Goal: Book appointment/travel/reservation

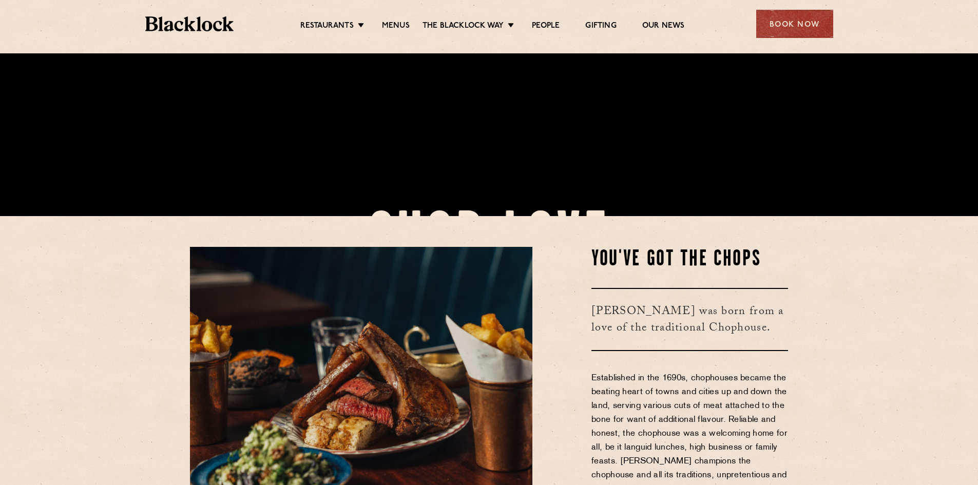
scroll to position [269, 0]
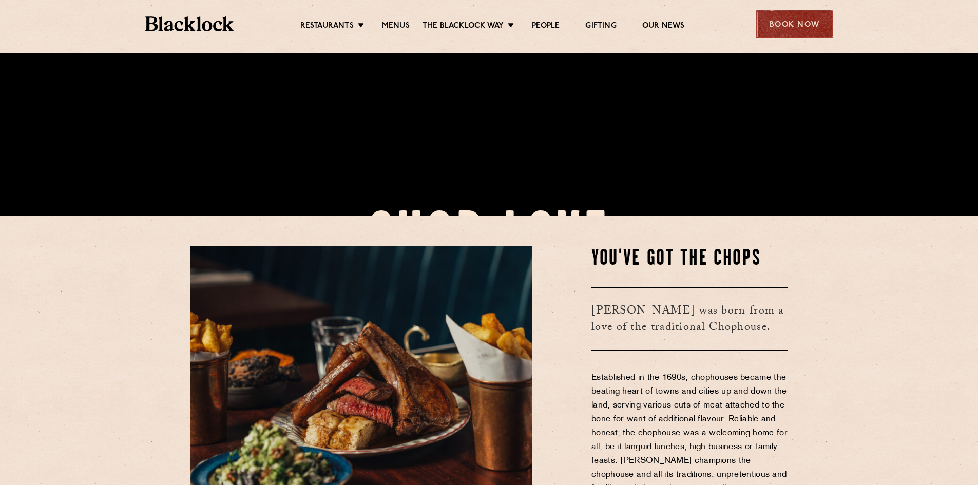
click at [793, 25] on div "Book Now" at bounding box center [794, 24] width 77 height 28
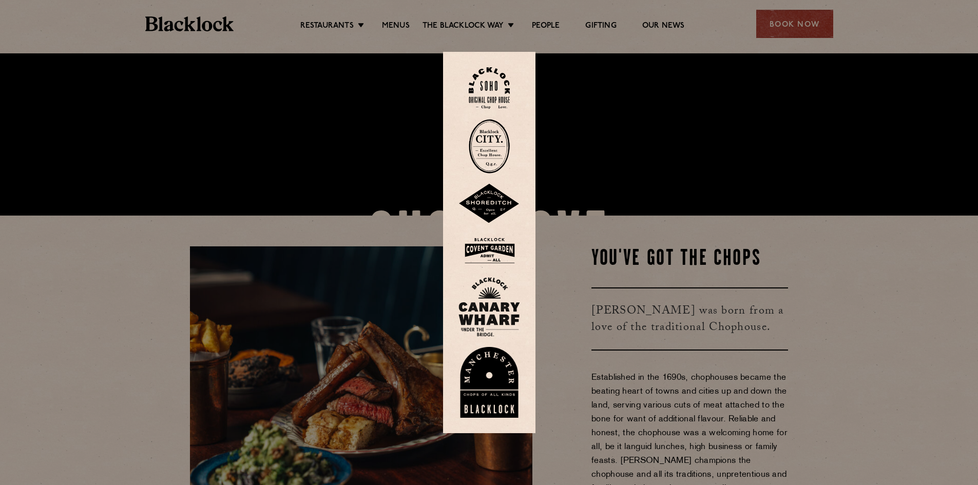
click at [494, 154] on img at bounding box center [489, 146] width 41 height 54
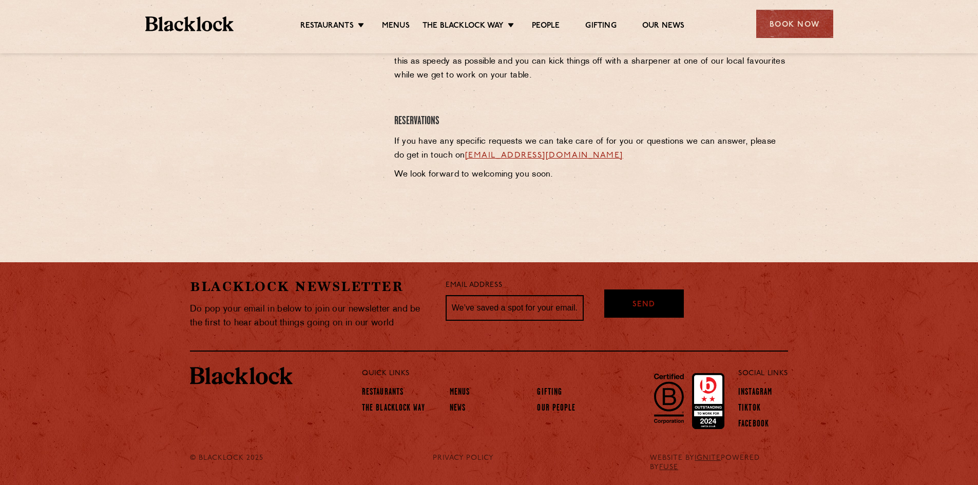
scroll to position [340, 0]
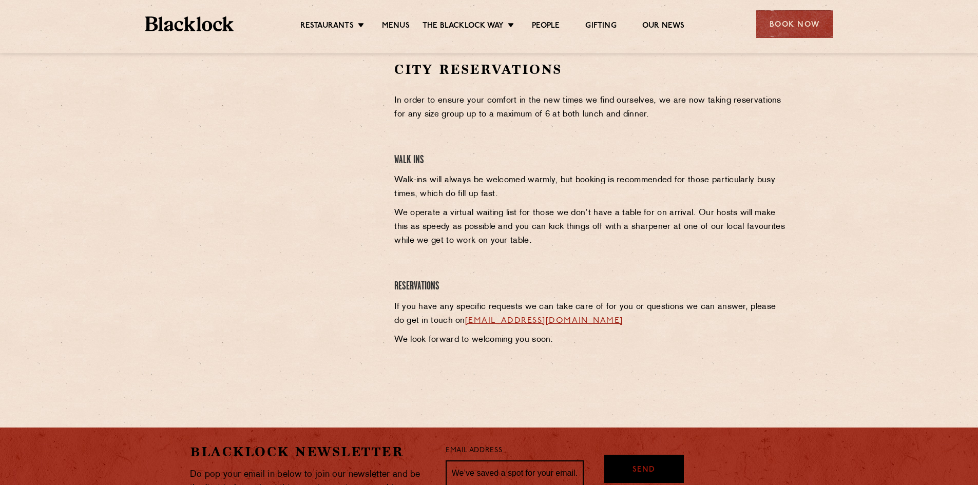
click at [575, 323] on link "cityreservations@theblacklock.com" at bounding box center [544, 321] width 158 height 8
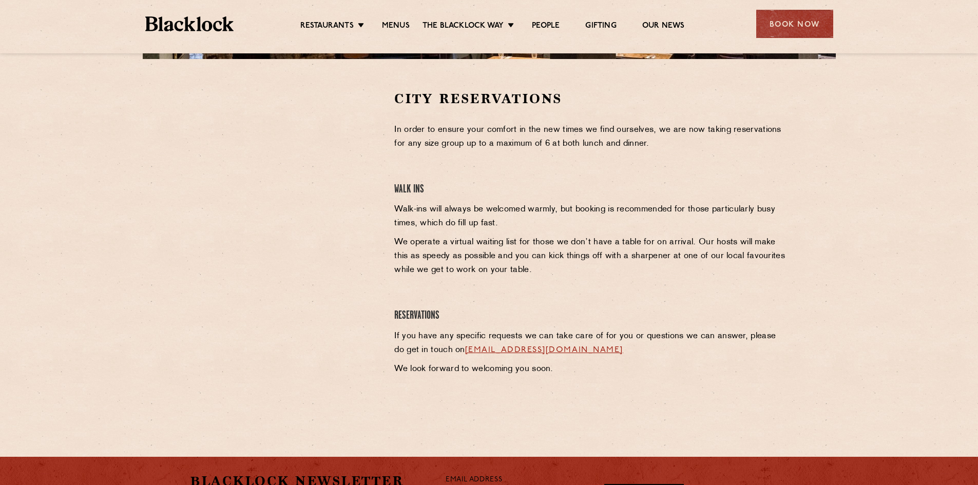
scroll to position [311, 0]
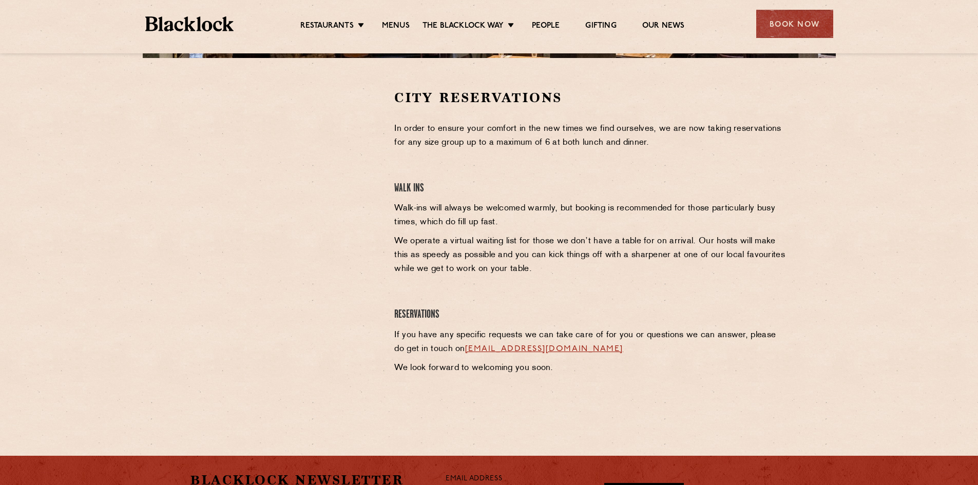
click at [500, 348] on link "cityreservations@theblacklock.com" at bounding box center [544, 349] width 158 height 8
